Goal: Find contact information: Find contact information

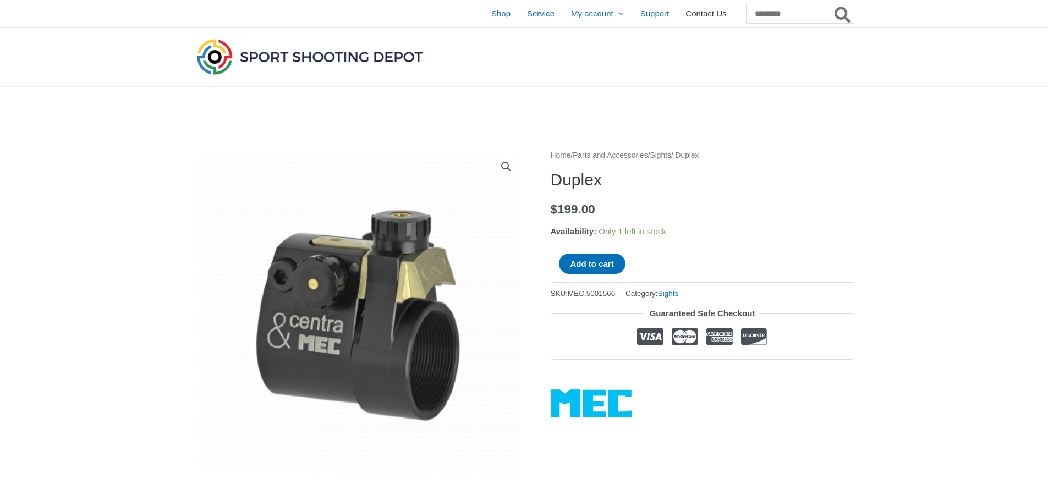
click at [687, 9] on span "Contact Us" at bounding box center [705, 13] width 41 height 27
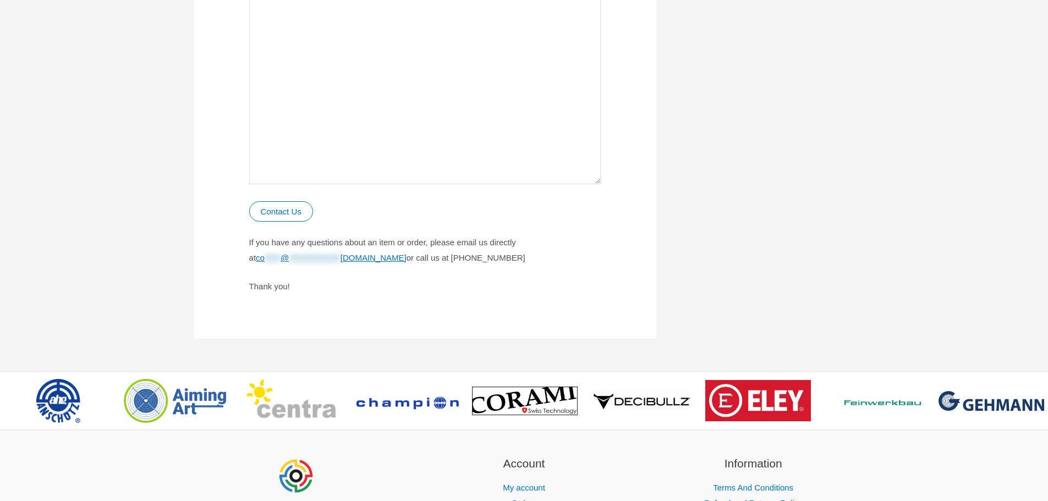
scroll to position [660, 0]
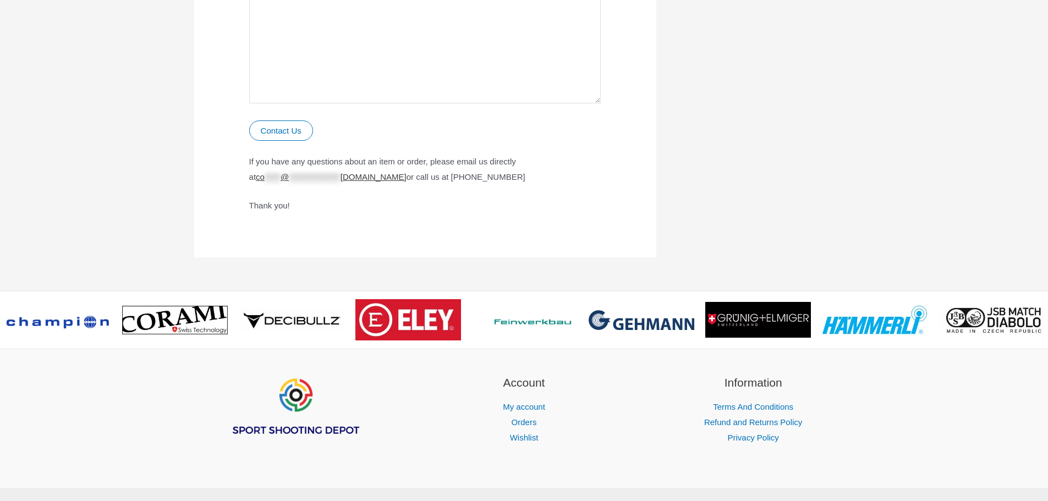
click at [330, 180] on span "**********" at bounding box center [314, 176] width 51 height 9
